Goal: Task Accomplishment & Management: Use online tool/utility

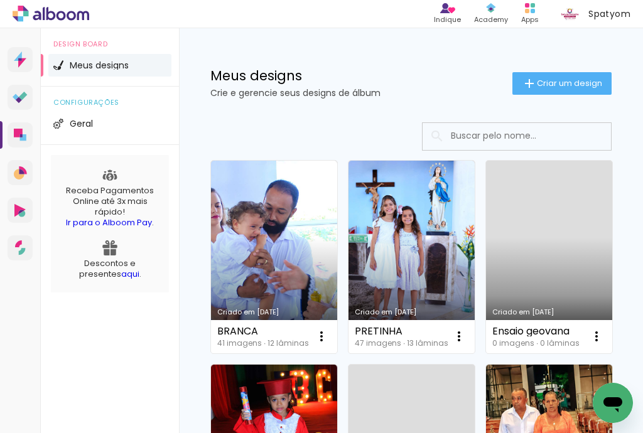
click at [466, 136] on input at bounding box center [534, 136] width 179 height 26
click at [546, 82] on span "Criar um design" at bounding box center [569, 83] width 65 height 8
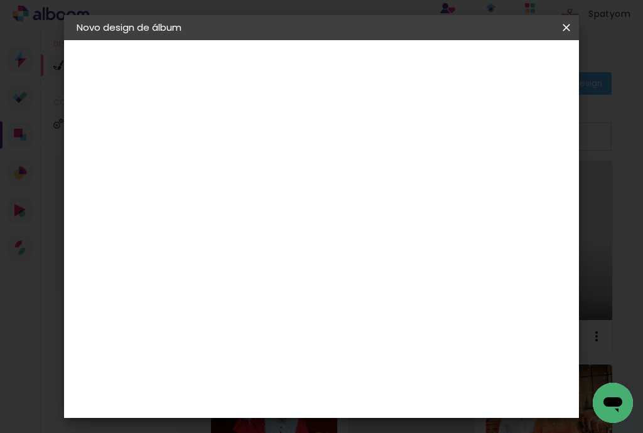
click at [282, 168] on input at bounding box center [282, 168] width 0 height 19
type input "Daiane & André"
type paper-input "Daiane & André"
click at [0, 0] on slot "Avançar" at bounding box center [0, 0] width 0 height 0
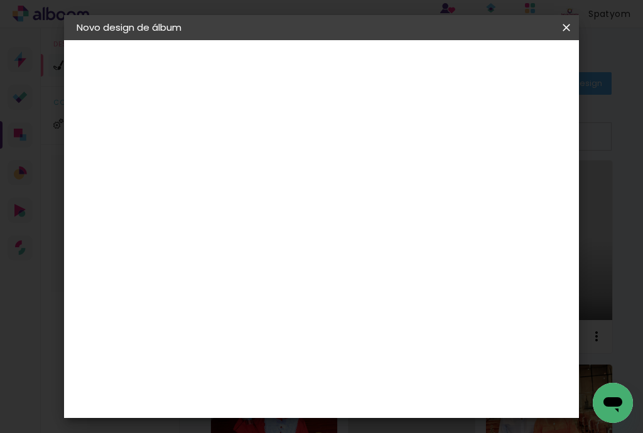
click at [0, 0] on slot "Avançar" at bounding box center [0, 0] width 0 height 0
click at [314, 106] on div "Opções disponíveis Tamanho Escolha o tamanho Horizontal Modelo Fechado Lâmina 1…" at bounding box center [366, 93] width 278 height 107
click at [394, 296] on span "20 × 25 cm" at bounding box center [390, 312] width 46 height 33
click at [0, 0] on slot "Avançar" at bounding box center [0, 0] width 0 height 0
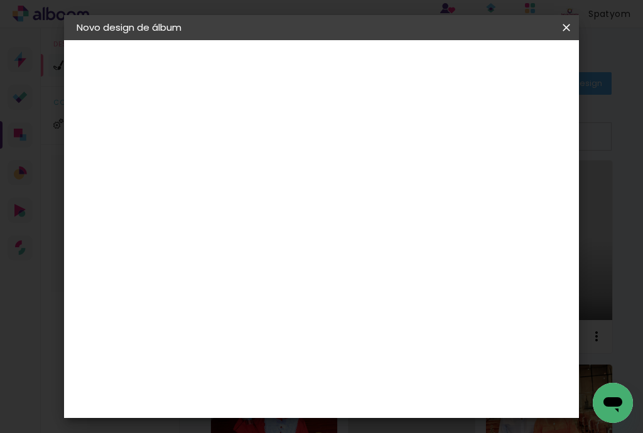
click at [489, 75] on span "Iniciar design" at bounding box center [474, 71] width 29 height 18
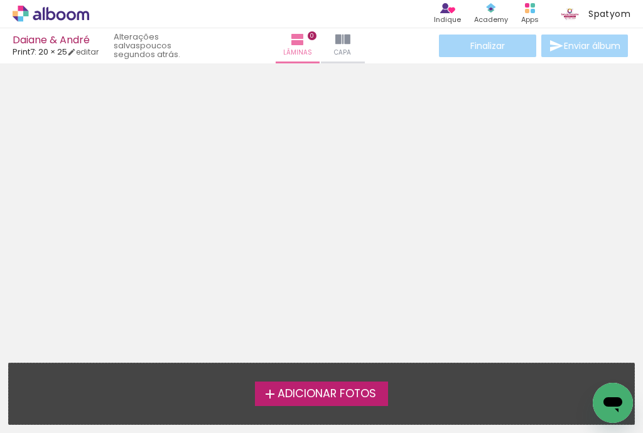
click at [283, 394] on span "Adicionar Fotos" at bounding box center [327, 394] width 99 height 11
click at [0, 0] on input "file" at bounding box center [0, 0] width 0 height 0
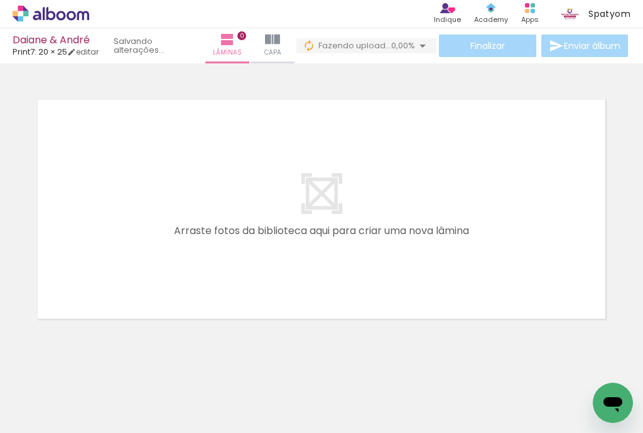
click at [42, 418] on span "Adicionar Fotos" at bounding box center [45, 416] width 38 height 14
click at [0, 0] on input "file" at bounding box center [0, 0] width 0 height 0
